Goal: Task Accomplishment & Management: Use online tool/utility

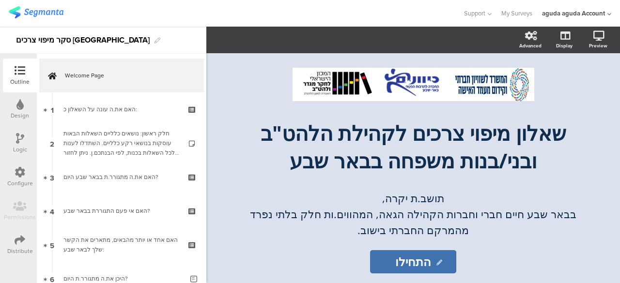
click at [16, 144] on div at bounding box center [20, 139] width 8 height 12
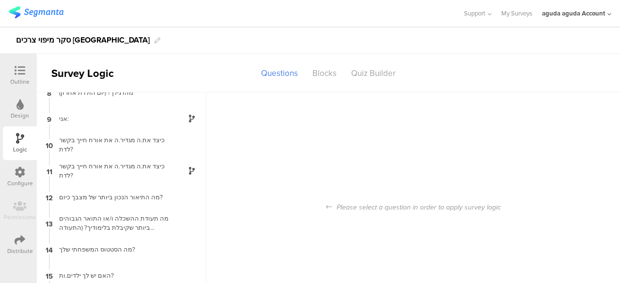
scroll to position [196, 0]
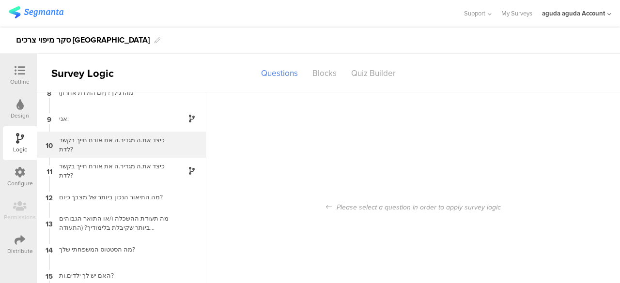
click at [106, 137] on div "כיצד את.ה מגדיר.ה את אורח חייך בקשר לדת?" at bounding box center [113, 145] width 121 height 18
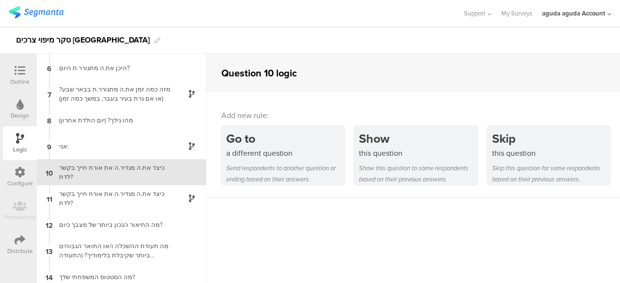
scroll to position [134, 0]
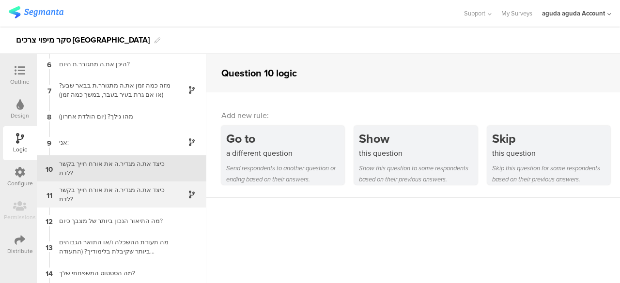
click at [120, 196] on div "כיצד את.ה מגדיר.ה את אורח חייך בקשר לדת?" at bounding box center [113, 194] width 121 height 18
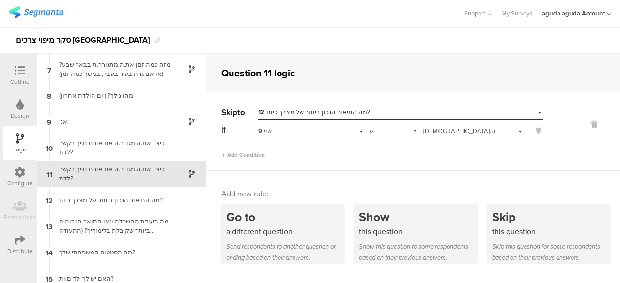
scroll to position [160, 0]
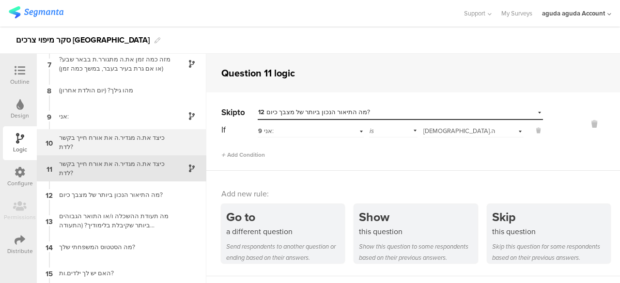
click at [117, 135] on div "כיצד את.ה מגדיר.ה את אורח חייך בקשר לדת?" at bounding box center [113, 142] width 121 height 18
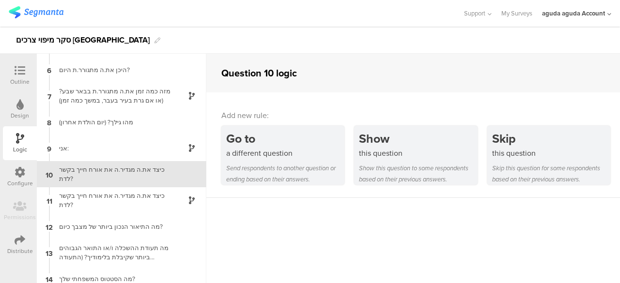
scroll to position [134, 0]
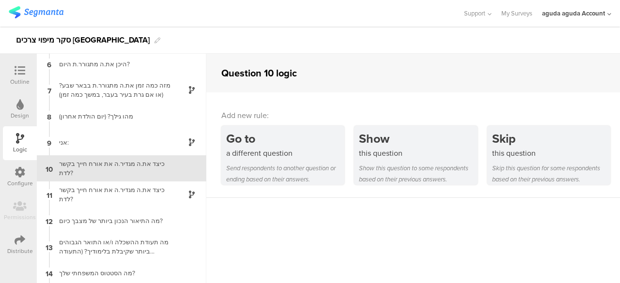
click at [21, 112] on div "Design" at bounding box center [20, 115] width 18 height 9
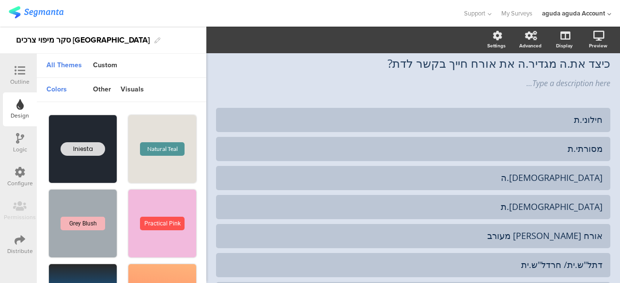
click at [15, 75] on icon at bounding box center [20, 70] width 11 height 11
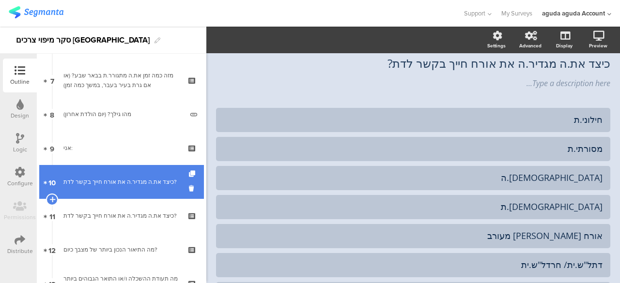
scroll to position [246, 0]
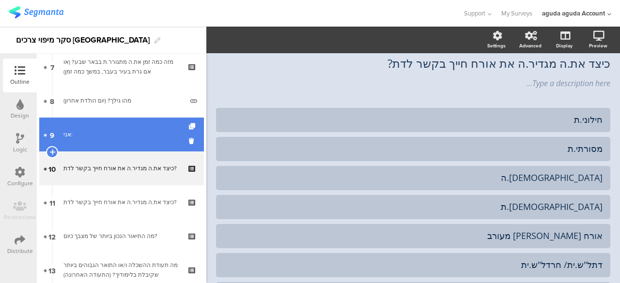
click at [78, 145] on link "9 אני:" at bounding box center [121, 135] width 165 height 34
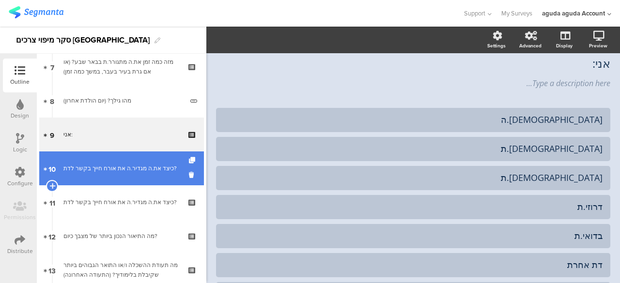
click at [79, 166] on div "כיצד את.ה מגדיר.ה את אורח חייך בקשר לדת?" at bounding box center [121, 169] width 116 height 10
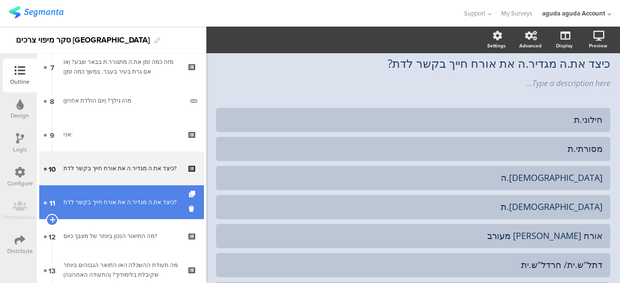
click at [71, 193] on link "11 כיצד את.ה מגדיר.ה את אורח חייך בקשר לדת?" at bounding box center [121, 202] width 165 height 34
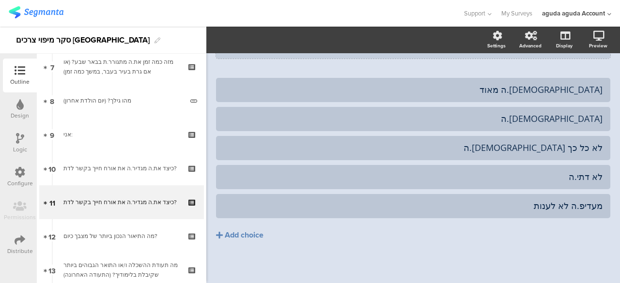
scroll to position [152, 0]
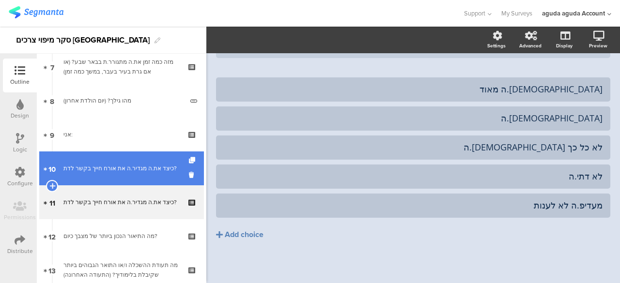
click at [78, 173] on div "כיצד את.ה מגדיר.ה את אורח חייך בקשר לדת?" at bounding box center [121, 169] width 116 height 10
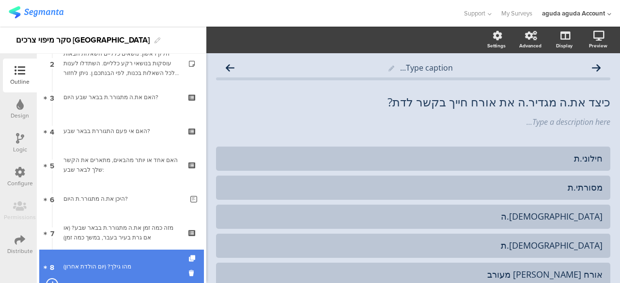
scroll to position [61, 0]
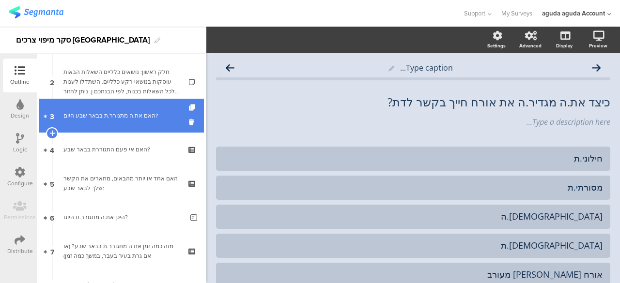
click at [98, 126] on link "3 האם את.ה מתגורר.ת בבאר שבע היום?" at bounding box center [121, 116] width 165 height 34
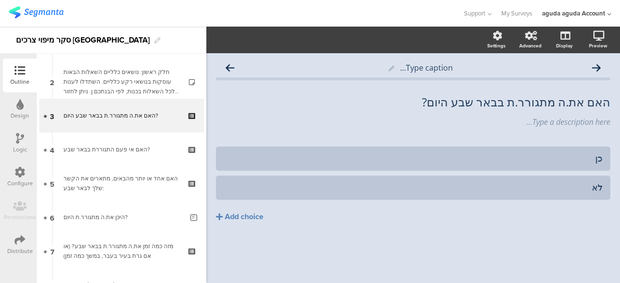
click at [21, 144] on div at bounding box center [20, 139] width 8 height 12
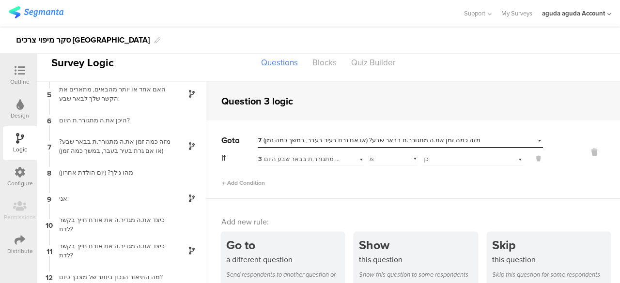
scroll to position [107, 0]
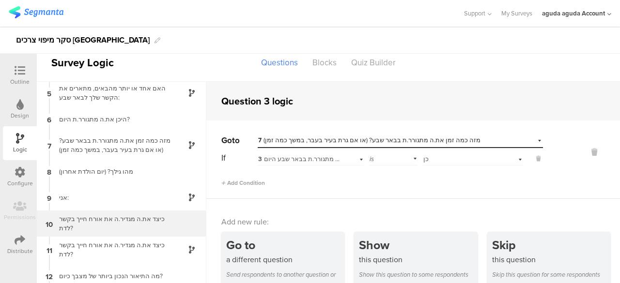
click at [102, 218] on div "כיצד את.ה מגדיר.ה את אורח חייך בקשר לדת?" at bounding box center [113, 224] width 121 height 18
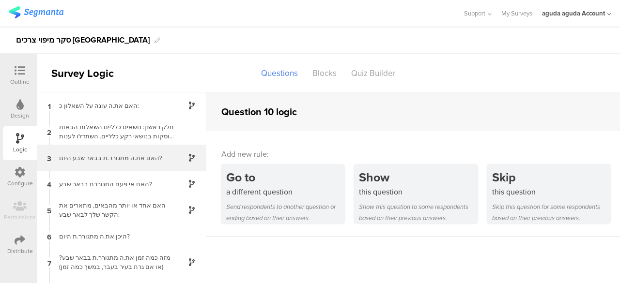
click at [107, 156] on div "האם את.ה מתגורר.ת בבאר שבע היום?" at bounding box center [113, 158] width 121 height 9
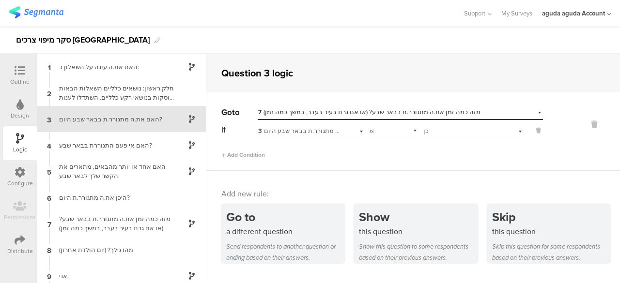
scroll to position [39, 0]
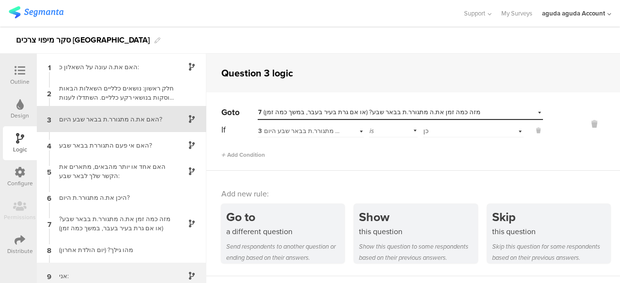
click at [85, 268] on div "9 אני:" at bounding box center [121, 276] width 169 height 26
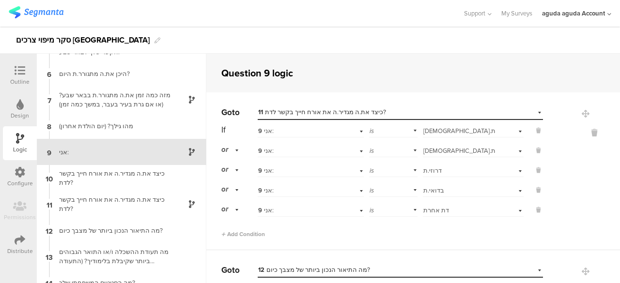
scroll to position [134, 0]
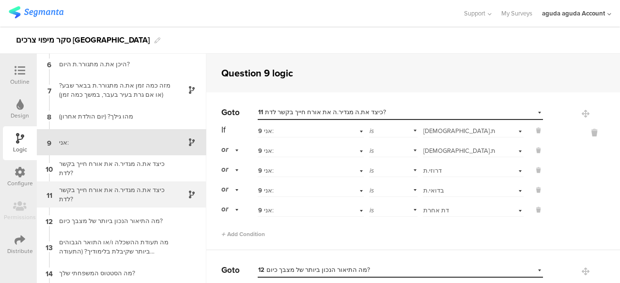
click at [94, 185] on div "כיצד את.ה מגדיר.ה את אורח חייך בקשר לדת?" at bounding box center [113, 194] width 121 height 18
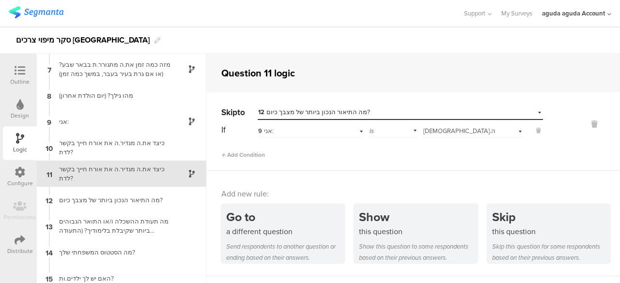
scroll to position [160, 0]
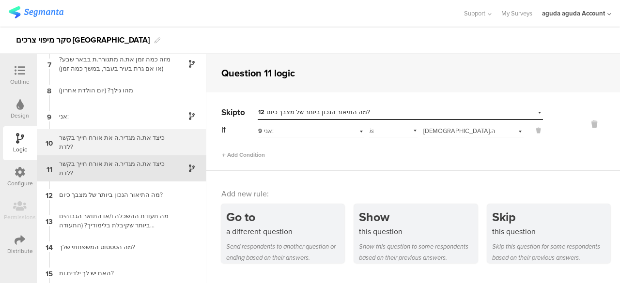
click at [91, 150] on div "כיצד את.ה מגדיר.ה את אורח חייך בקשר לדת?" at bounding box center [113, 142] width 121 height 18
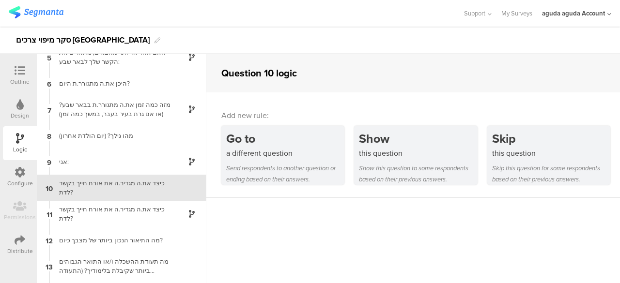
scroll to position [134, 0]
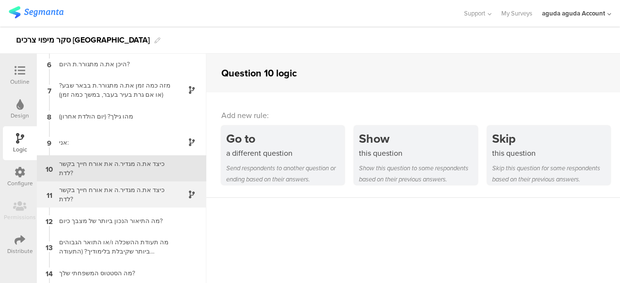
click at [85, 196] on div "כיצד את.ה מגדיר.ה את אורח חייך בקשר לדת?" at bounding box center [113, 194] width 121 height 18
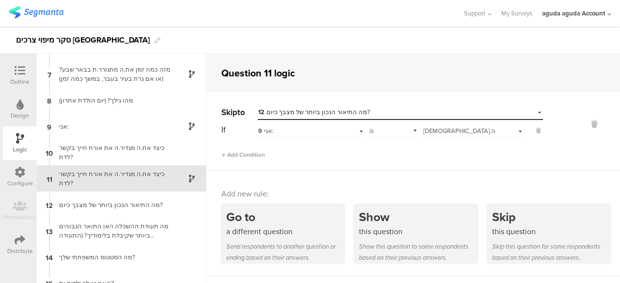
scroll to position [160, 0]
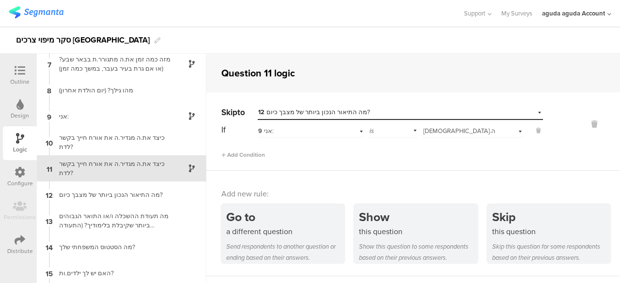
click at [30, 80] on div "Outline" at bounding box center [20, 76] width 34 height 34
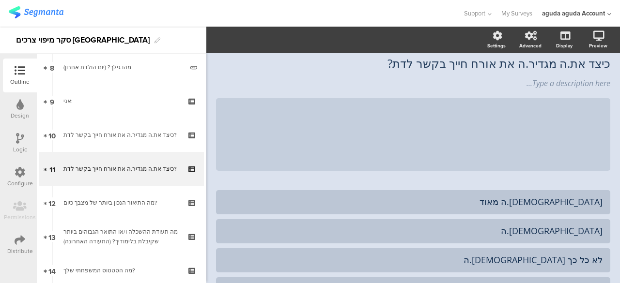
scroll to position [280, 0]
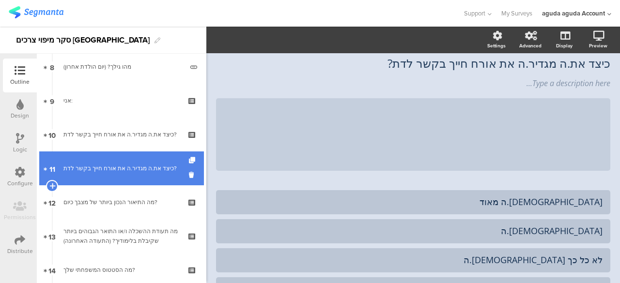
click at [121, 177] on link "11 כיצד את.ה מגדיר.ה את אורח חייך בקשר לדת?" at bounding box center [121, 169] width 165 height 34
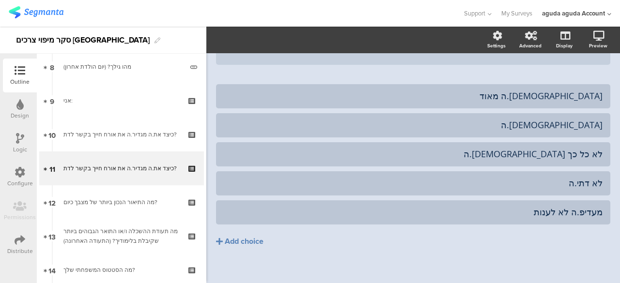
scroll to position [146, 0]
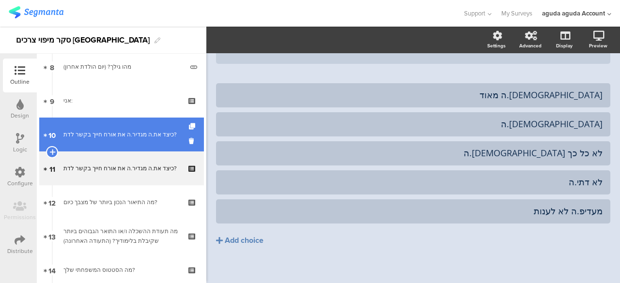
click at [140, 132] on div "כיצד את.ה מגדיר.ה את אורח חייך בקשר לדת?" at bounding box center [121, 135] width 116 height 10
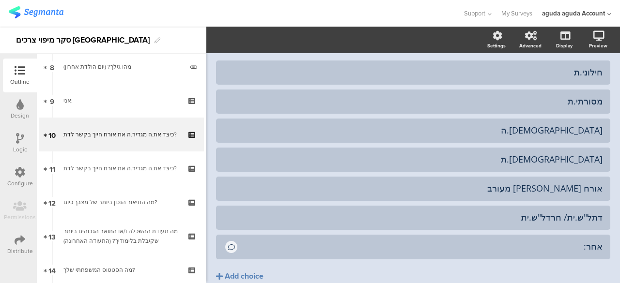
scroll to position [87, 0]
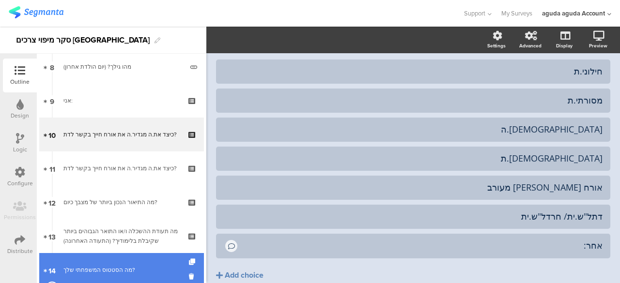
click at [145, 268] on div "מה הסטטוס המשפחתי שלך?" at bounding box center [121, 270] width 116 height 10
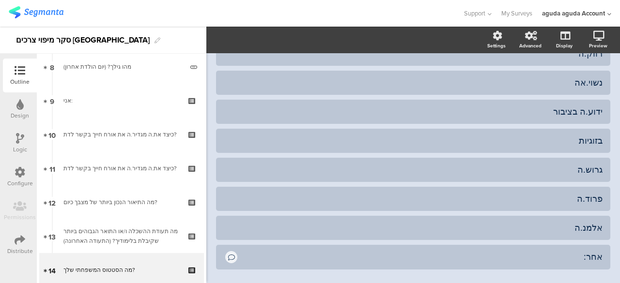
click at [55, 18] on link at bounding box center [36, 13] width 55 height 15
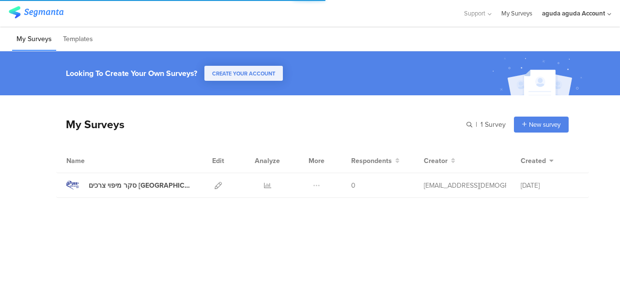
click at [520, 17] on link "My Surveys" at bounding box center [516, 13] width 31 height 27
